Goal: Task Accomplishment & Management: Manage account settings

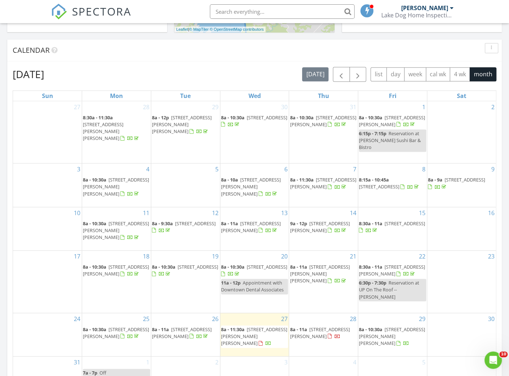
scroll to position [296, 0]
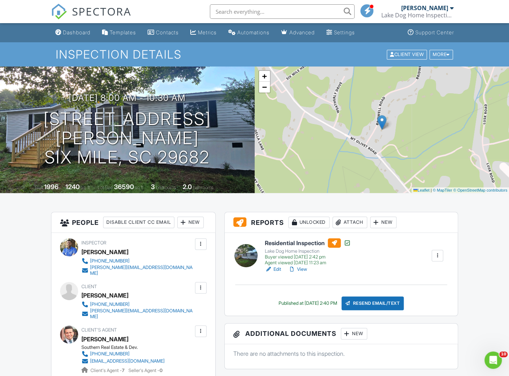
click at [303, 268] on link "View" at bounding box center [297, 269] width 19 height 7
